Goal: Browse casually

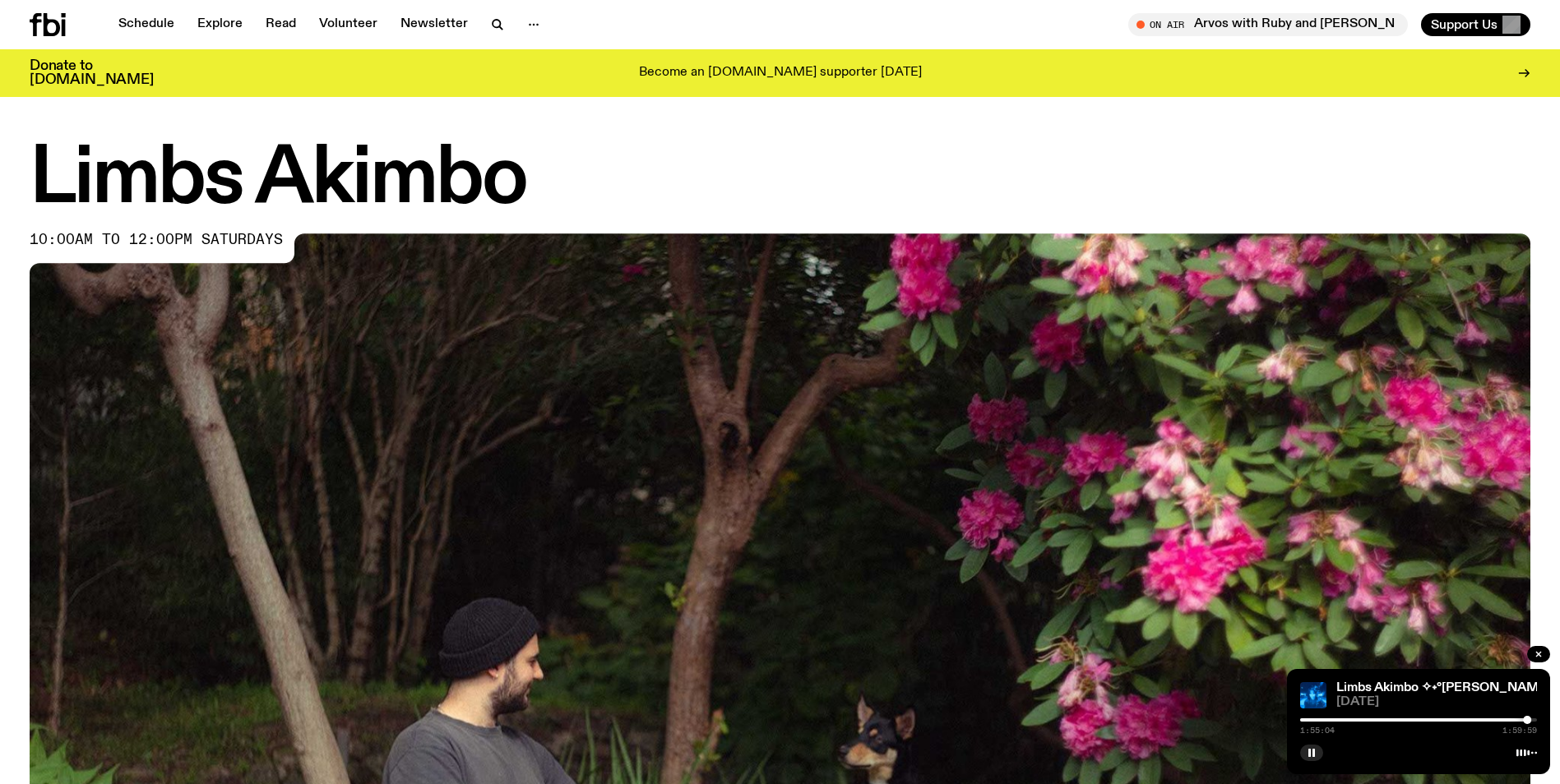
scroll to position [520, 0]
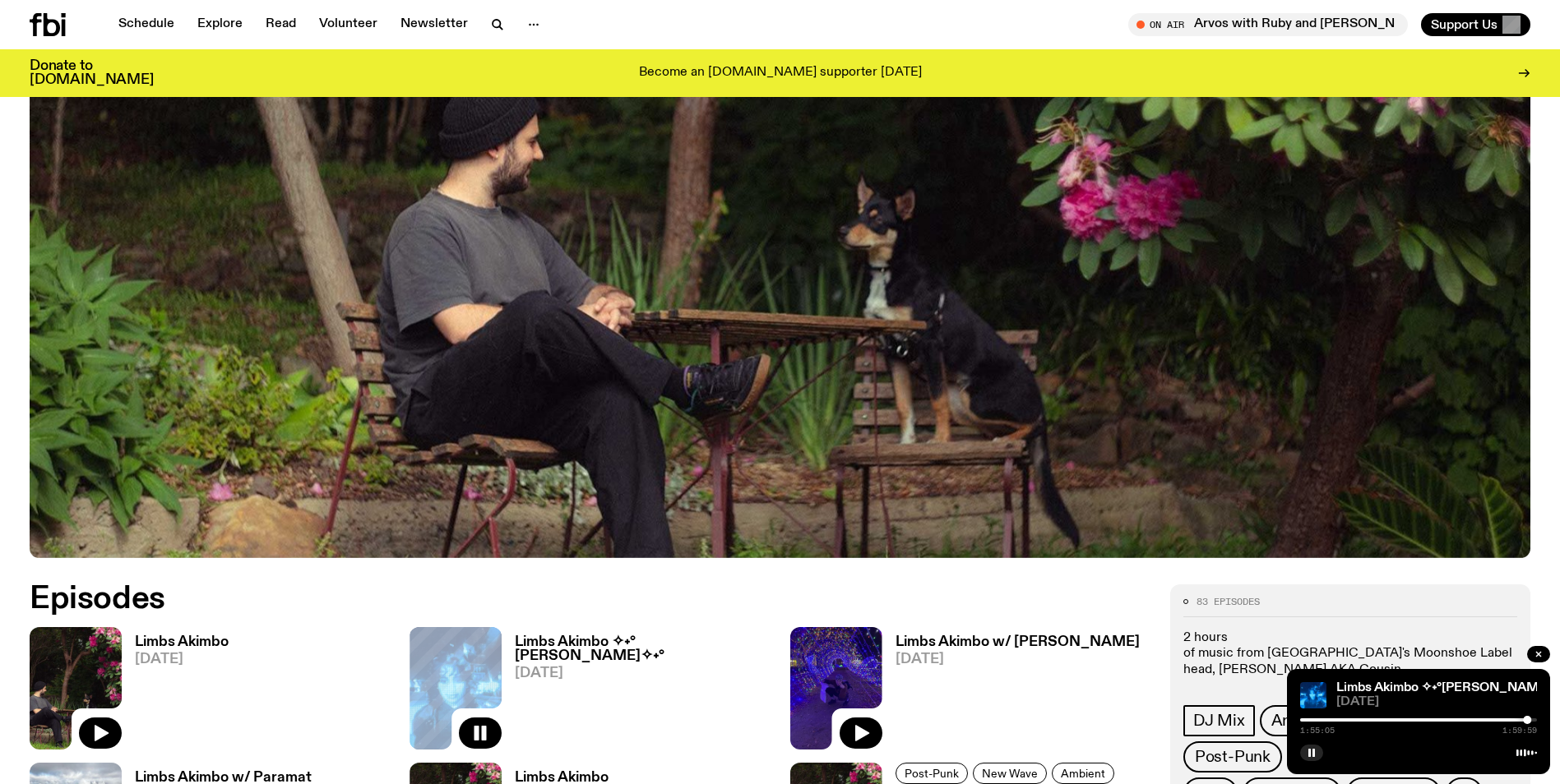
click at [1533, 719] on div at bounding box center [1418, 720] width 237 height 3
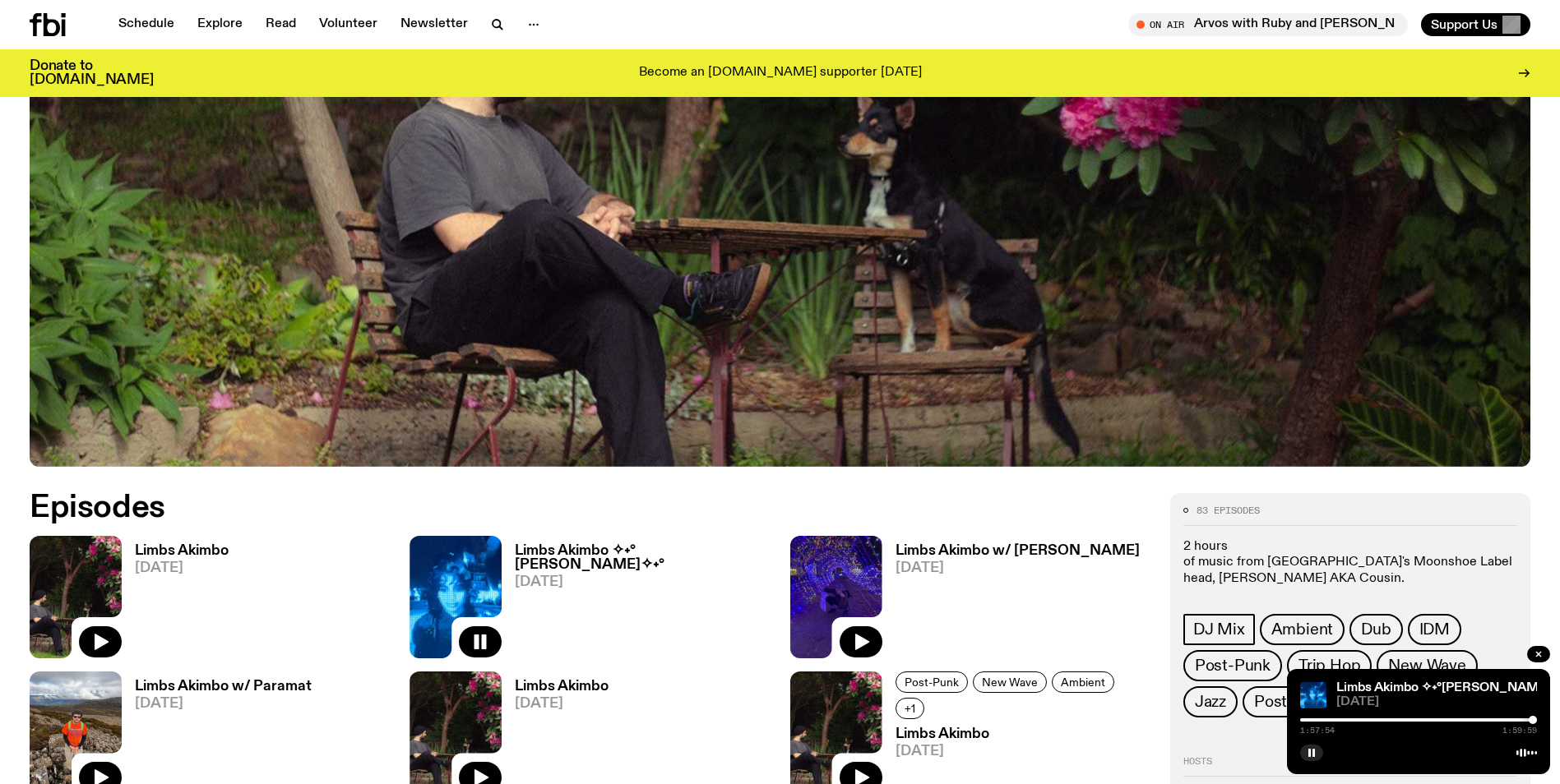
scroll to position [766, 0]
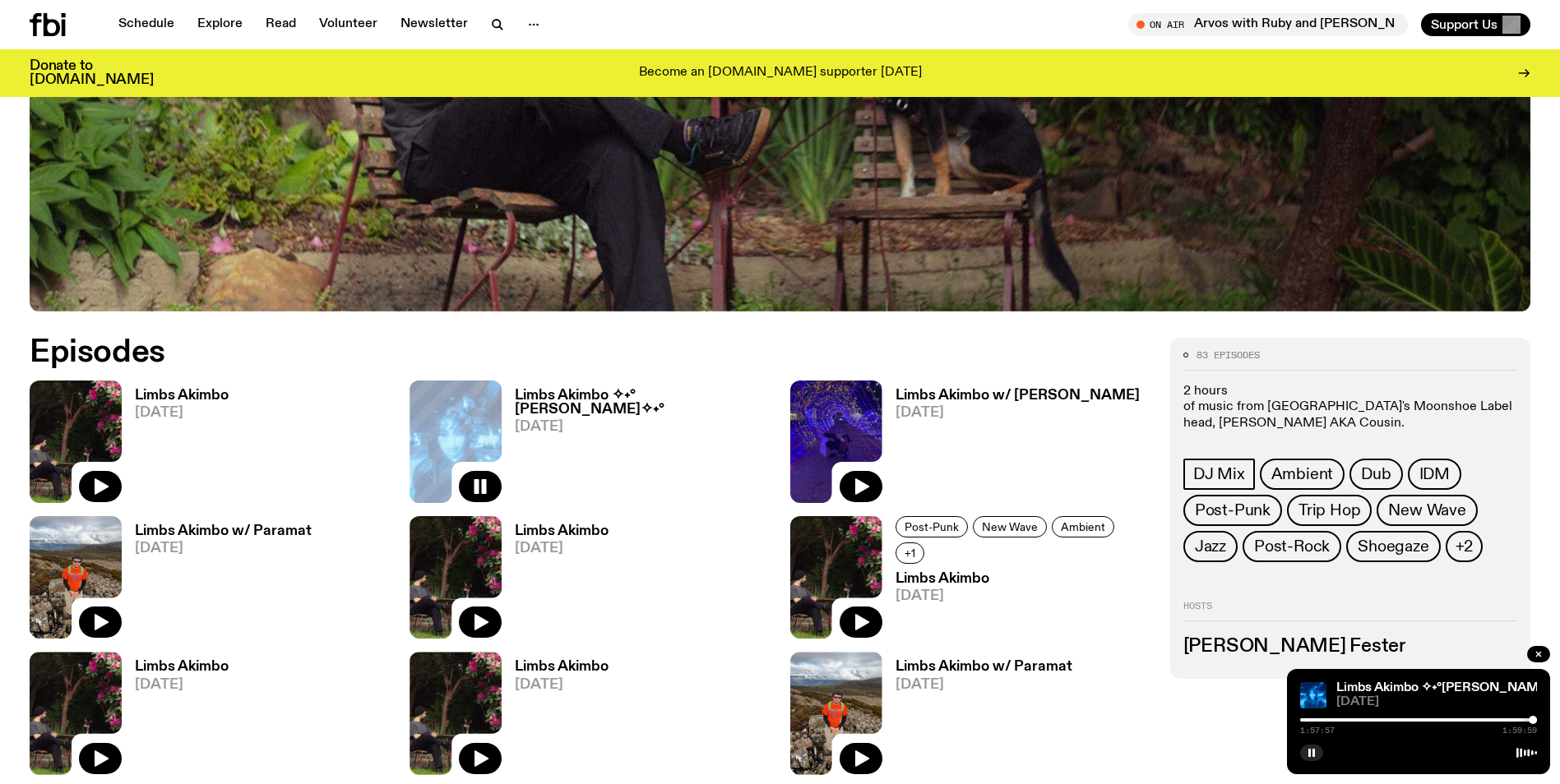
click at [864, 488] on icon "button" at bounding box center [862, 486] width 14 height 16
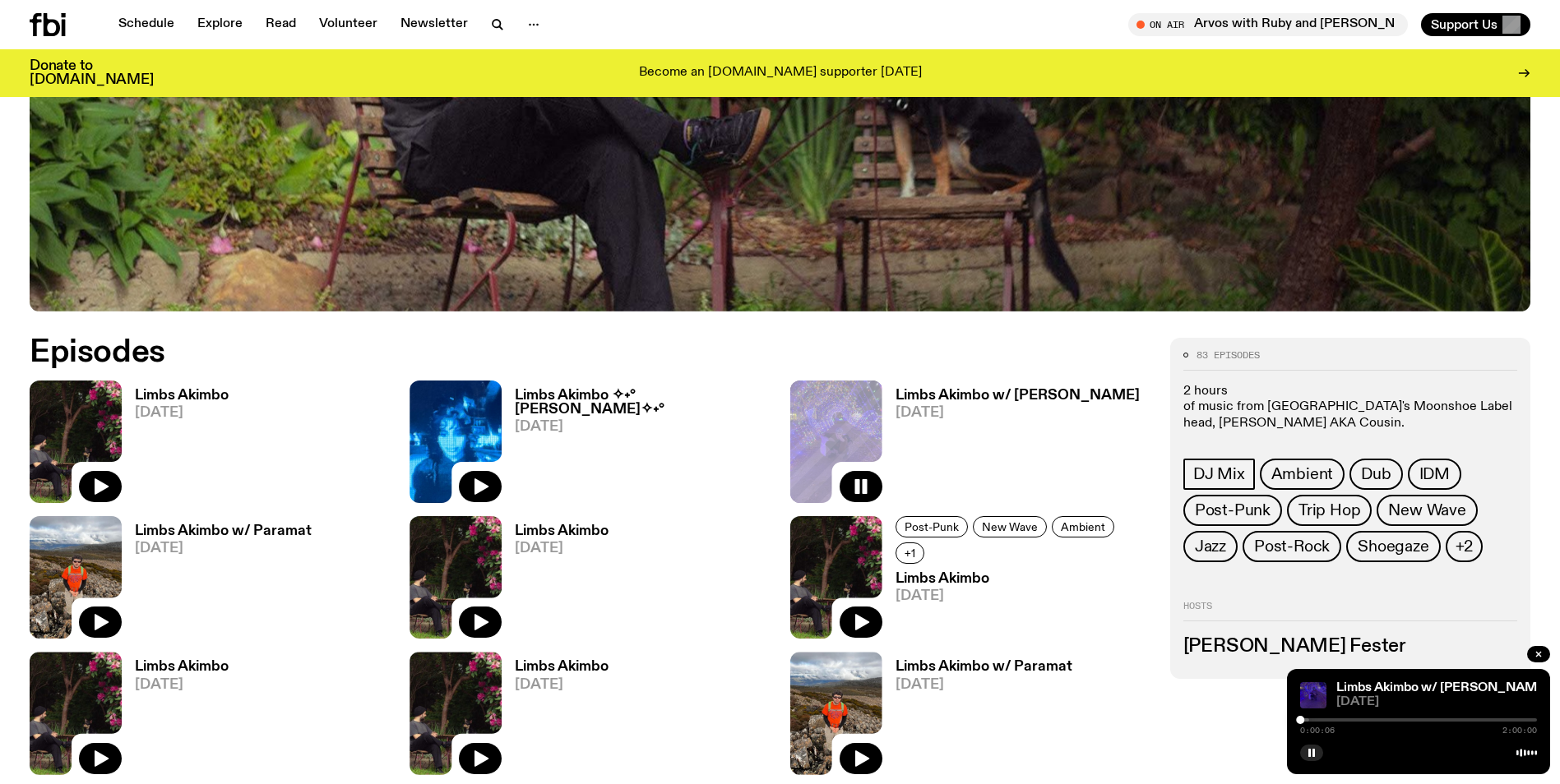
click at [1307, 719] on div at bounding box center [1190, 720] width 237 height 3
click at [1313, 720] on div at bounding box center [1418, 720] width 237 height 3
click at [1317, 720] on div at bounding box center [1418, 720] width 237 height 3
click at [1311, 754] on rect "button" at bounding box center [1309, 753] width 3 height 8
click at [1311, 752] on icon "button" at bounding box center [1312, 753] width 8 height 8
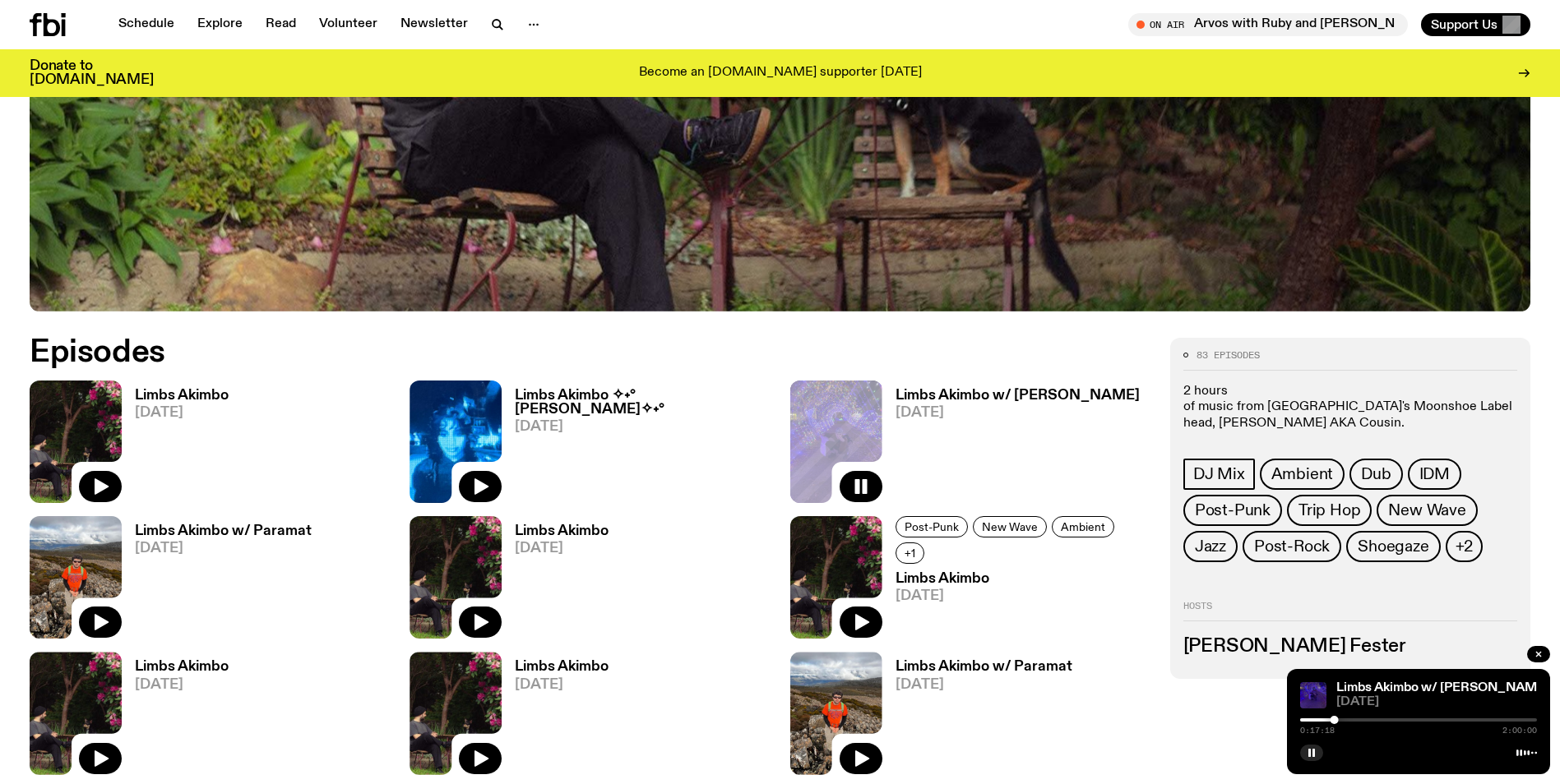
click at [1340, 720] on div at bounding box center [1418, 720] width 237 height 3
click at [1374, 719] on div at bounding box center [1369, 720] width 8 height 8
click at [1380, 719] on div at bounding box center [1418, 720] width 237 height 3
click at [1313, 754] on rect "button" at bounding box center [1314, 753] width 3 height 8
click at [1314, 759] on button "button" at bounding box center [1312, 752] width 23 height 16
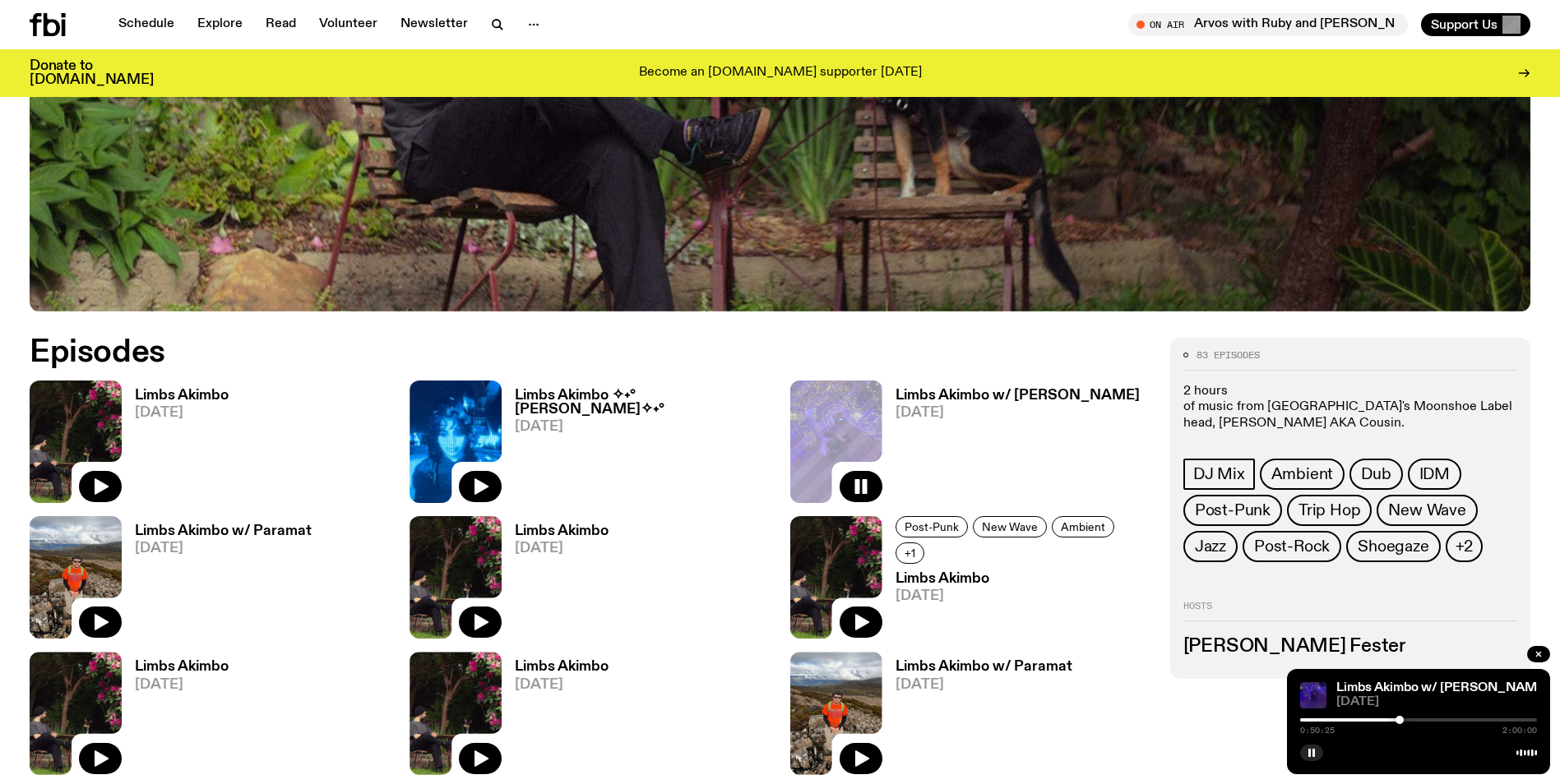
click at [1400, 719] on div at bounding box center [1400, 720] width 8 height 8
click at [1407, 719] on div at bounding box center [1418, 720] width 237 height 3
click at [1319, 755] on button "button" at bounding box center [1312, 752] width 23 height 16
click at [1312, 751] on icon "button" at bounding box center [1312, 753] width 8 height 8
click at [1317, 753] on button "button" at bounding box center [1312, 752] width 23 height 16
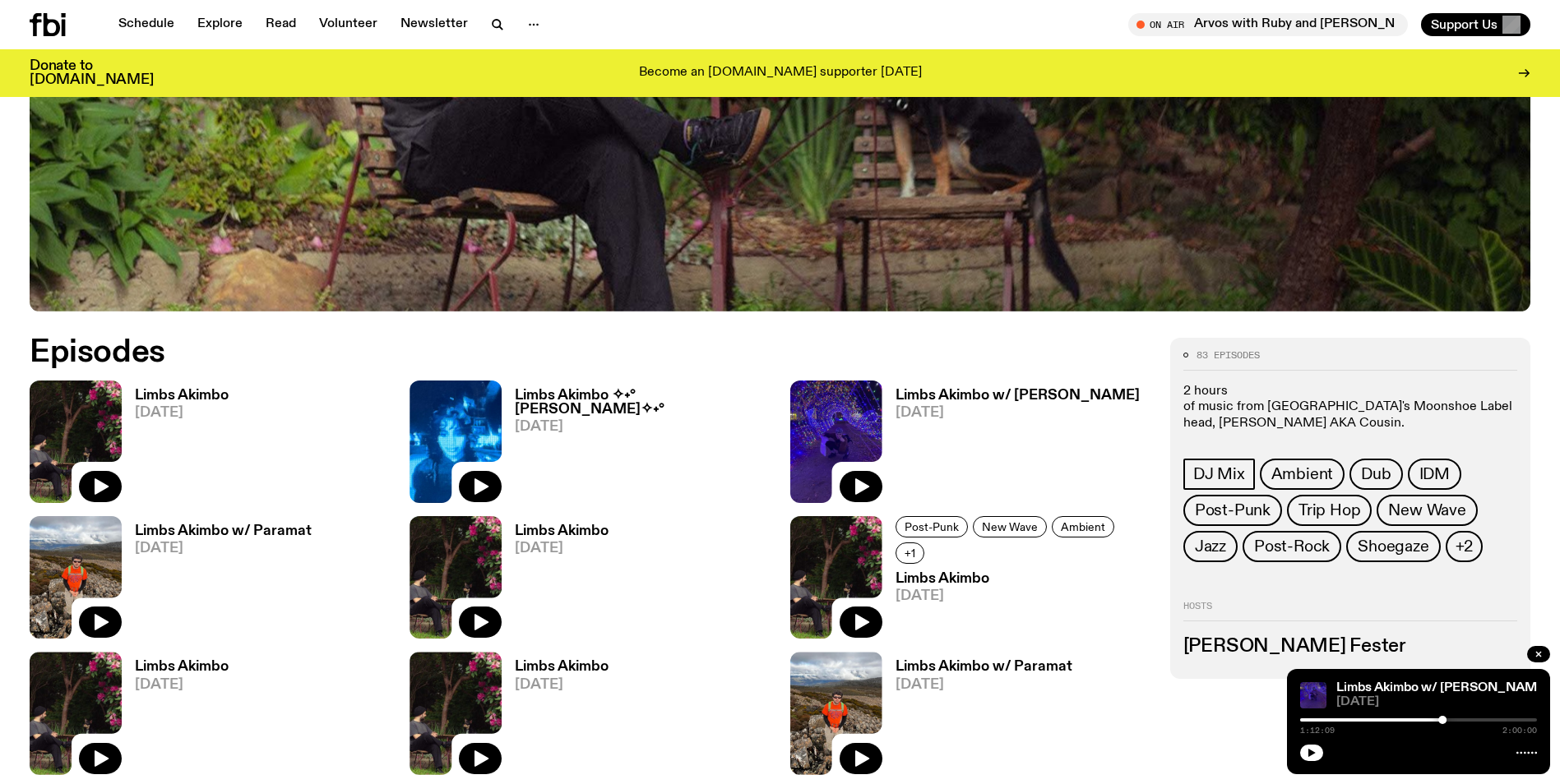
click at [1307, 755] on icon "button" at bounding box center [1312, 753] width 9 height 9
click at [1311, 753] on rect "button" at bounding box center [1309, 753] width 3 height 8
